Goal: Information Seeking & Learning: Learn about a topic

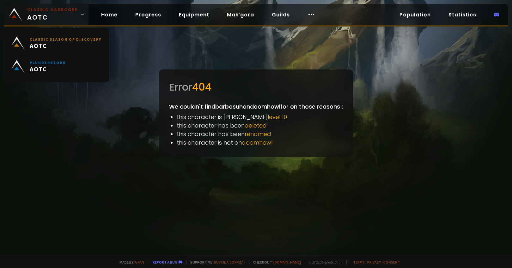
click at [76, 15] on link "Classic Hardcore AOTC" at bounding box center [46, 15] width 85 height 22
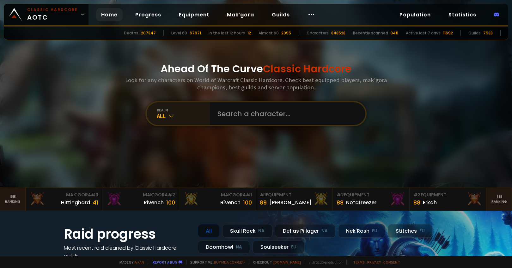
click at [188, 115] on div "All" at bounding box center [183, 116] width 53 height 7
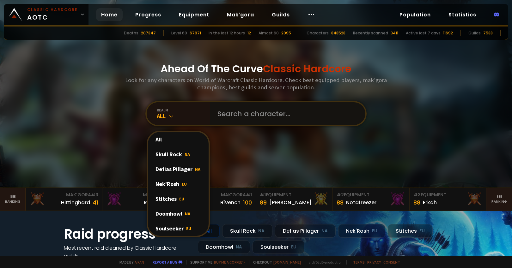
click at [254, 120] on input "text" at bounding box center [286, 113] width 144 height 23
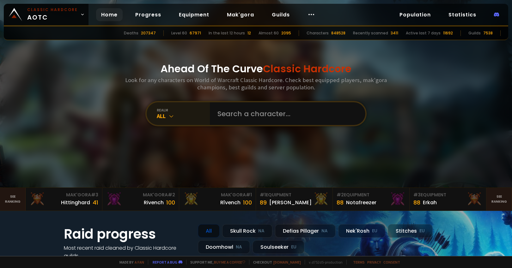
click at [175, 112] on div "realm" at bounding box center [183, 110] width 53 height 5
click at [263, 112] on input "text" at bounding box center [286, 113] width 144 height 23
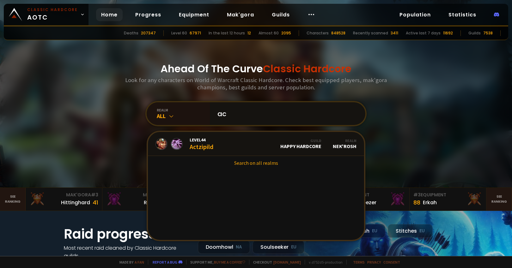
type input "a"
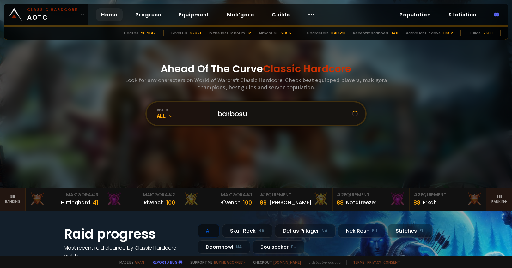
type input "barbosuh"
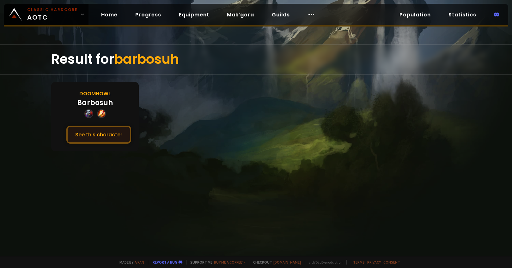
click at [102, 132] on button "See this character" at bounding box center [98, 135] width 65 height 18
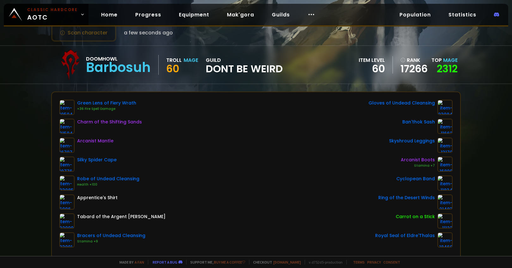
scroll to position [22, 0]
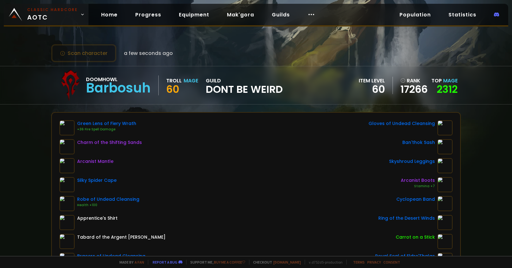
click at [53, 10] on small "Classic Hardcore" at bounding box center [52, 10] width 51 height 6
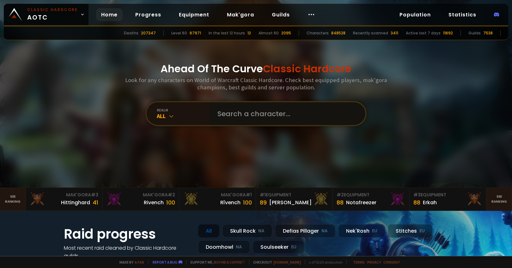
click at [236, 107] on input "text" at bounding box center [286, 113] width 144 height 23
type input "joanx"
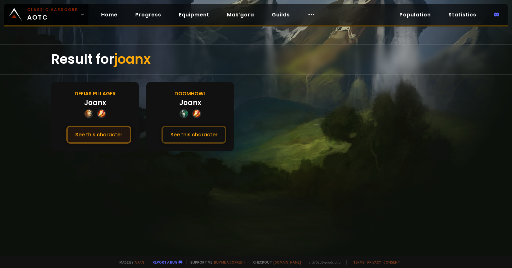
click at [112, 129] on button "See this character" at bounding box center [98, 135] width 65 height 18
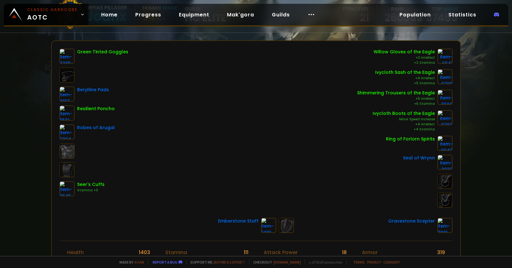
scroll to position [74, 0]
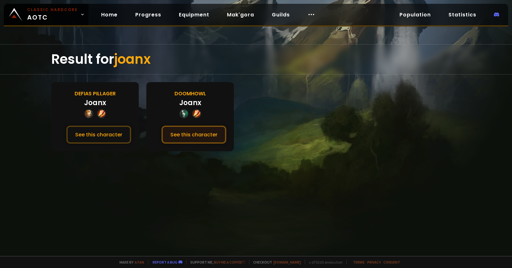
click at [174, 135] on button "See this character" at bounding box center [194, 135] width 65 height 18
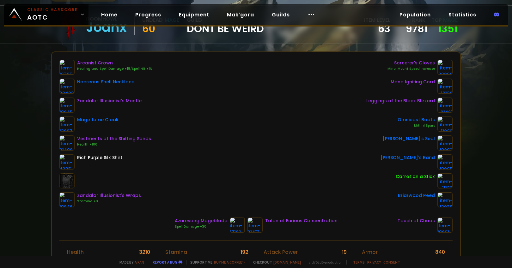
scroll to position [60, 0]
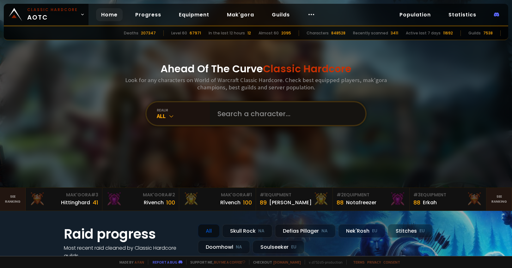
click at [265, 114] on input "text" at bounding box center [286, 113] width 144 height 23
type input "actz"
click at [238, 118] on input "text" at bounding box center [286, 113] width 144 height 23
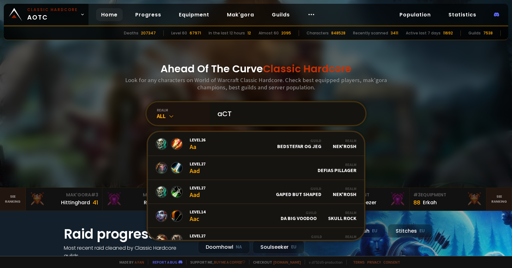
type input "aCTZ"
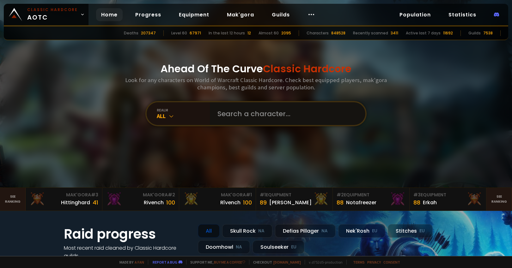
click at [231, 116] on input "text" at bounding box center [286, 113] width 144 height 23
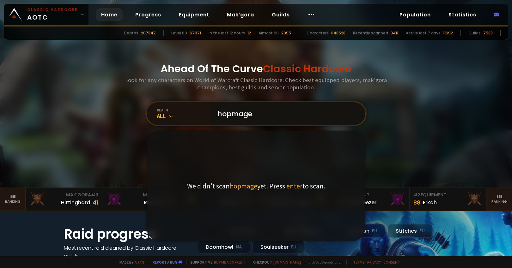
click at [231, 109] on input "hopmage" at bounding box center [286, 113] width 144 height 23
type input "hopemage"
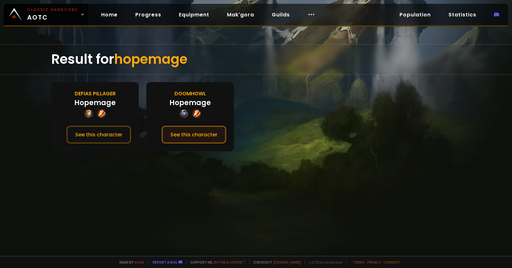
click at [190, 139] on button "See this character" at bounding box center [194, 135] width 65 height 18
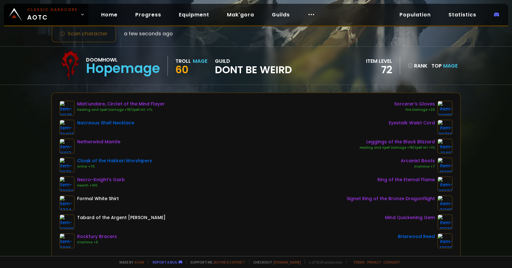
scroll to position [18, 0]
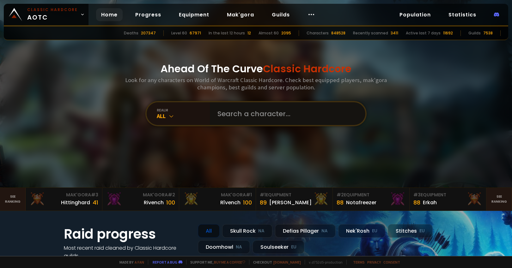
click at [284, 109] on input "text" at bounding box center [286, 113] width 144 height 23
type input "robdeignite"
click at [271, 124] on input "text" at bounding box center [286, 113] width 144 height 23
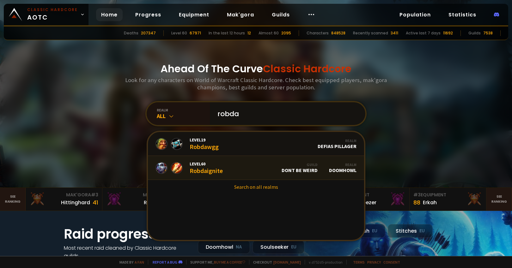
type input "robda"
click at [229, 169] on link "Level 60 Robdaignite Guild Dont Be Weird Realm Doomhowl" at bounding box center [256, 168] width 216 height 24
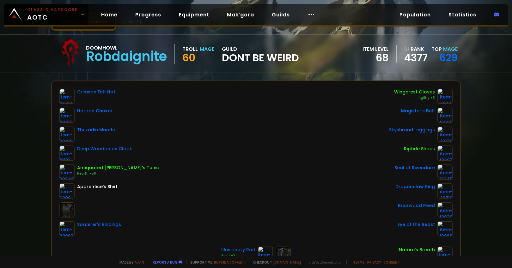
scroll to position [10, 0]
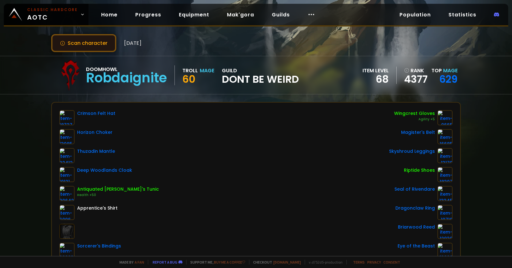
click at [93, 48] on button "Scan character" at bounding box center [83, 43] width 65 height 18
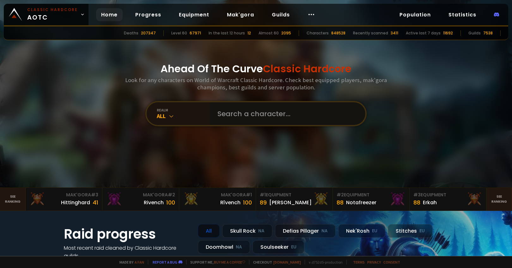
click at [271, 117] on input "text" at bounding box center [286, 113] width 144 height 23
type input "greepr"
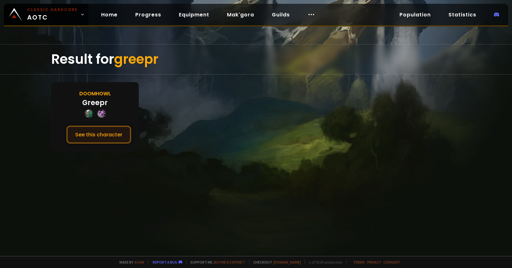
click at [97, 135] on button "See this character" at bounding box center [98, 135] width 65 height 18
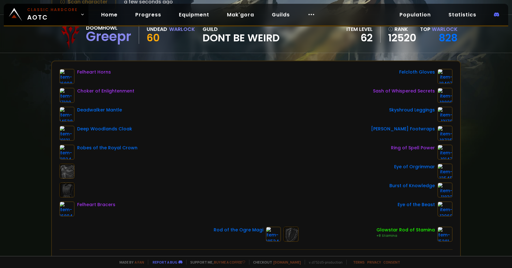
scroll to position [53, 0]
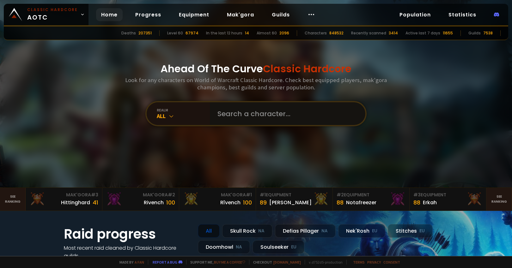
click at [222, 107] on input "text" at bounding box center [286, 113] width 144 height 23
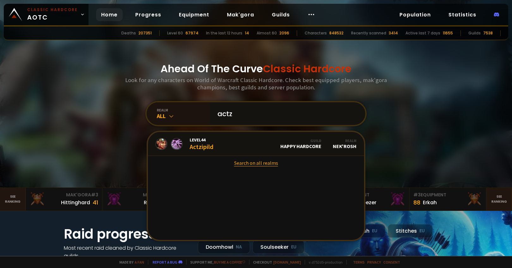
type input "actz"
click at [252, 165] on link "Search on all realms" at bounding box center [256, 163] width 216 height 14
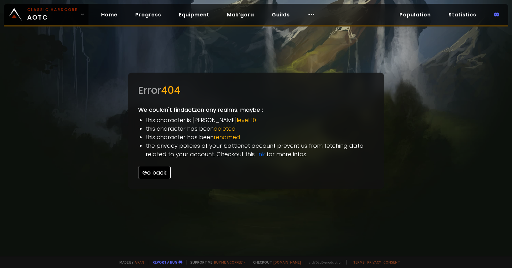
click at [160, 170] on button "Go back" at bounding box center [154, 172] width 33 height 13
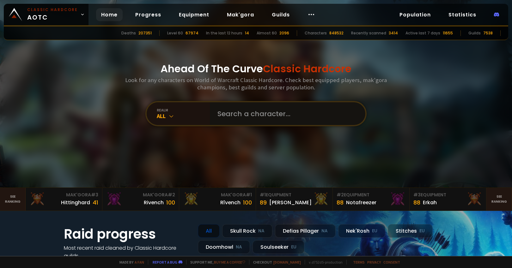
click at [278, 113] on input "text" at bounding box center [286, 113] width 144 height 23
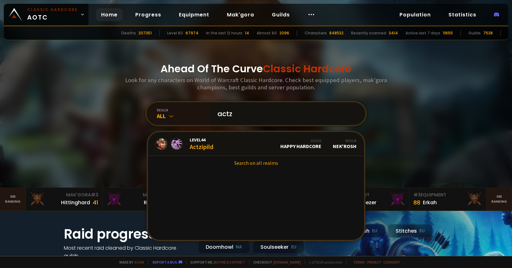
type input "actz"
click at [402, 128] on div "Ahead Of The Curve Classic Hardcore Look for any characters on World of Warcraf…" at bounding box center [256, 94] width 381 height 188
click at [174, 111] on div "realm" at bounding box center [183, 110] width 53 height 5
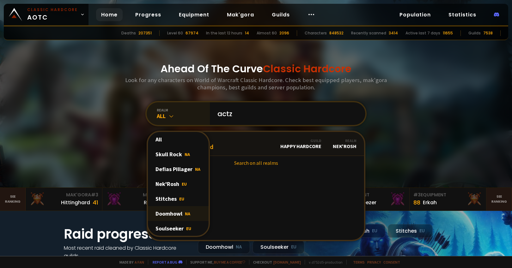
click at [163, 212] on div "Doomhowl NA" at bounding box center [178, 213] width 61 height 15
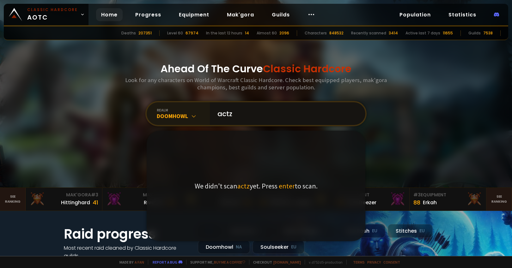
click at [281, 115] on input "actz" at bounding box center [286, 113] width 144 height 23
